Goal: Navigation & Orientation: Find specific page/section

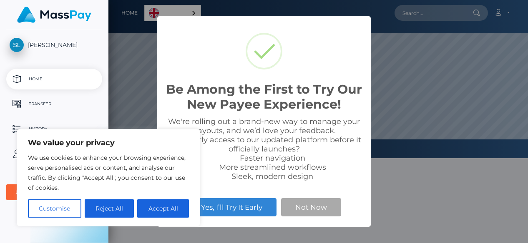
scroll to position [158, 419]
click at [123, 207] on button "Reject All" at bounding box center [110, 209] width 50 height 18
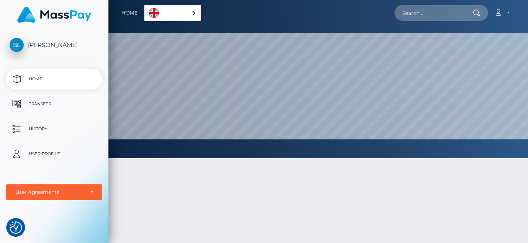
click at [53, 102] on p "Transfer" at bounding box center [54, 104] width 89 height 13
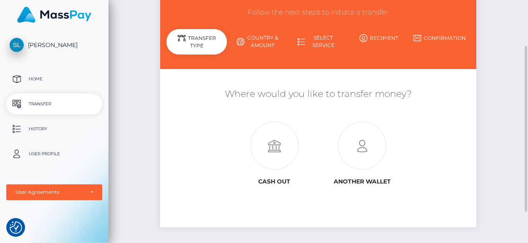
scroll to position [68, 0]
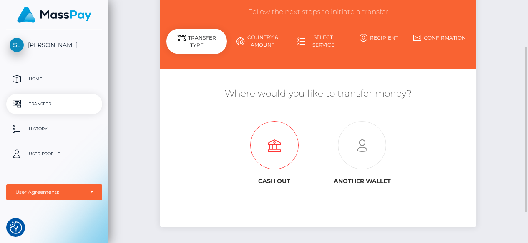
click at [284, 145] on icon at bounding box center [274, 146] width 88 height 48
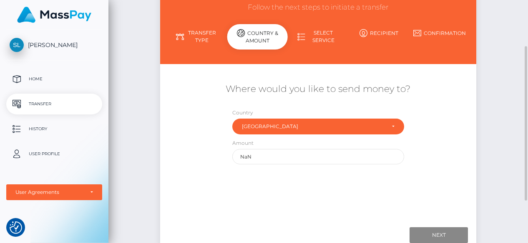
scroll to position [73, 0]
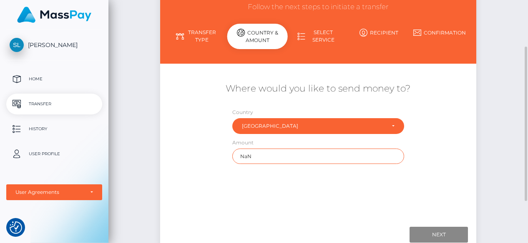
click at [258, 158] on input "NaN" at bounding box center [318, 156] width 172 height 15
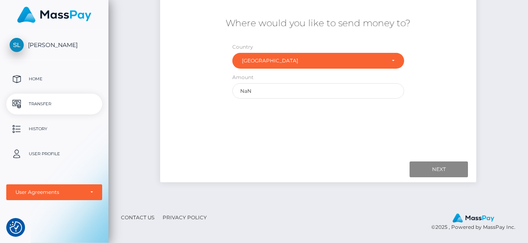
click at [46, 140] on ul "Home Transfer History User Profile MassPay Card - USD MassPay Card - EUR/GBP/JP…" at bounding box center [54, 135] width 108 height 132
click at [45, 147] on link "User Profile" at bounding box center [54, 154] width 96 height 21
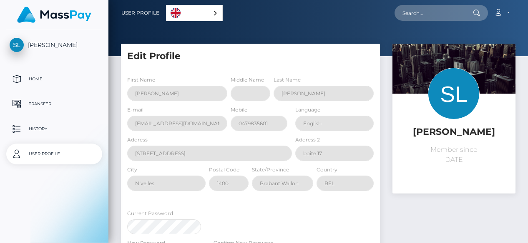
select select
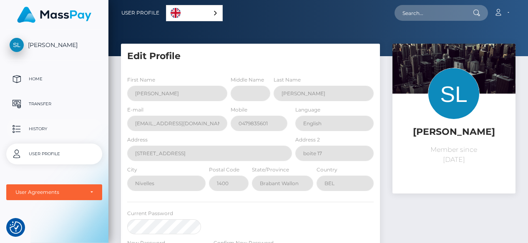
click at [40, 130] on p "History" at bounding box center [54, 129] width 89 height 13
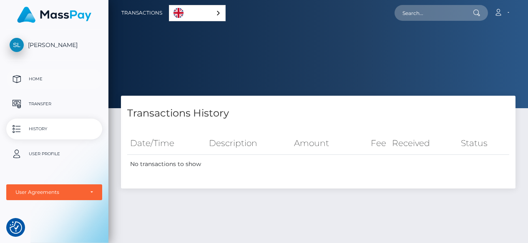
click at [38, 83] on p "Home" at bounding box center [54, 79] width 89 height 13
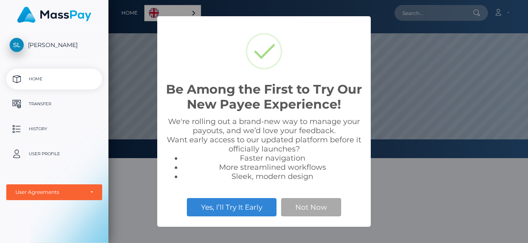
scroll to position [158, 419]
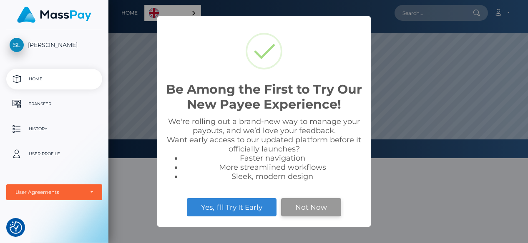
click at [340, 210] on button "Not Now" at bounding box center [311, 207] width 60 height 18
